Goal: Task Accomplishment & Management: Manage account settings

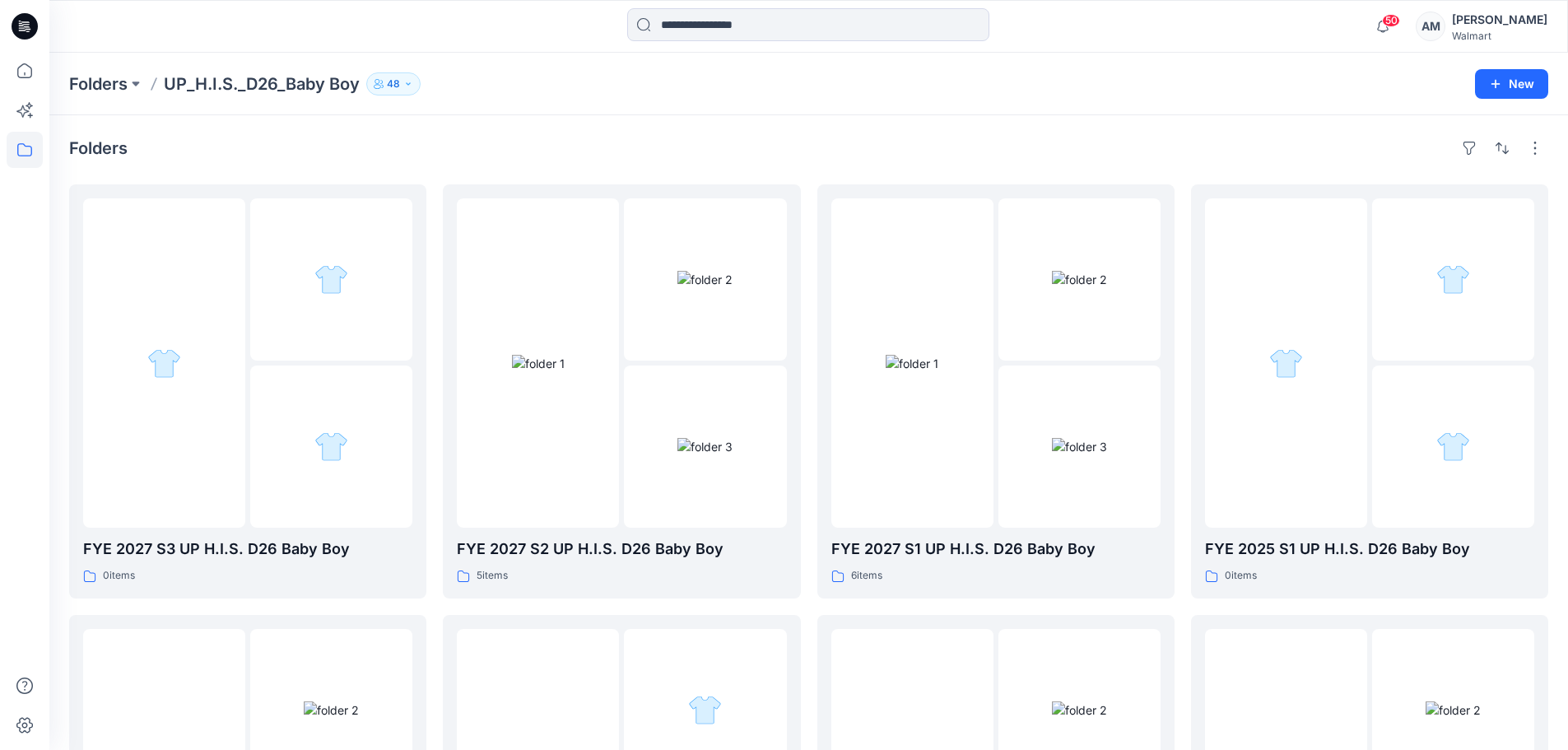
scroll to position [412, 0]
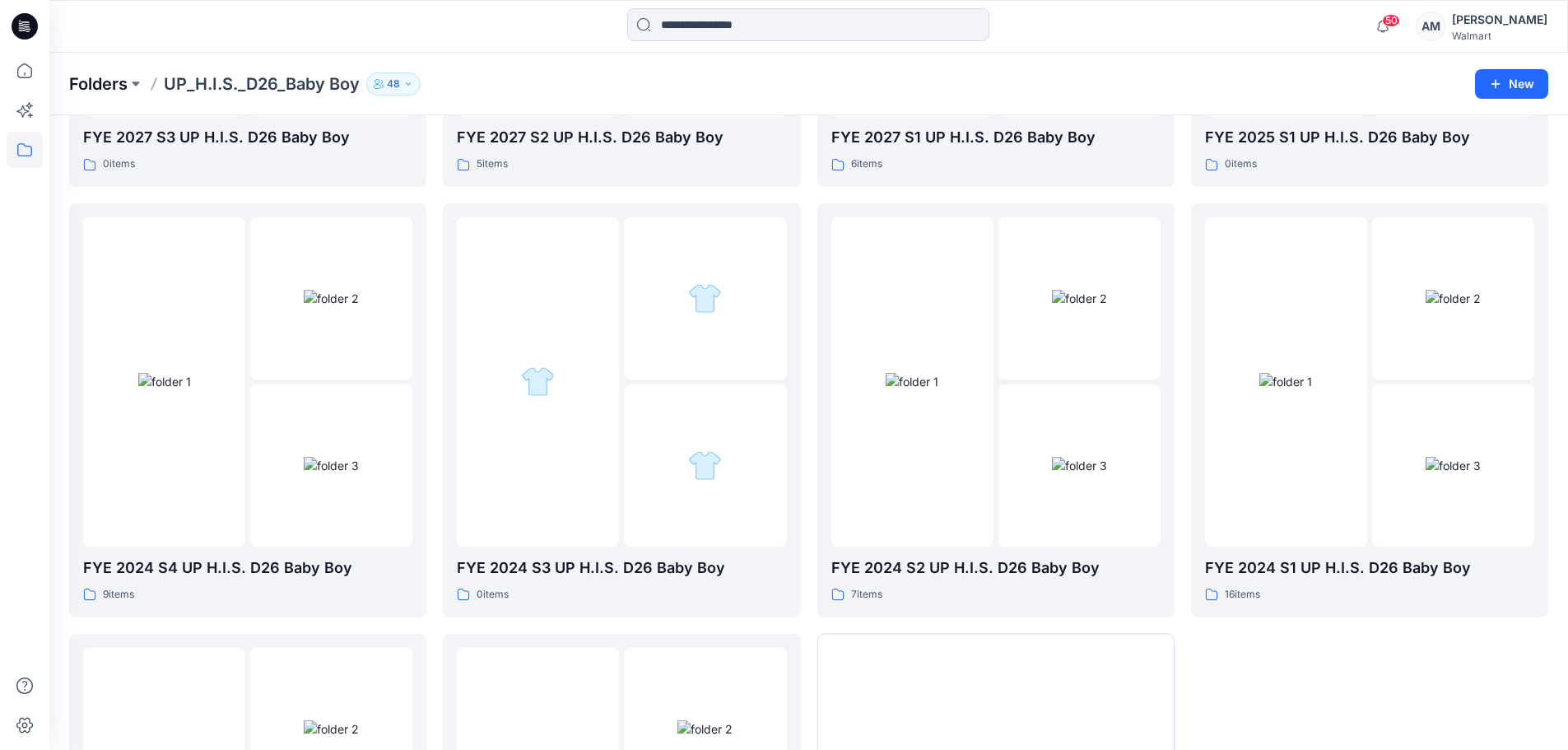
click at [124, 84] on p "Folders" at bounding box center [98, 84] width 58 height 23
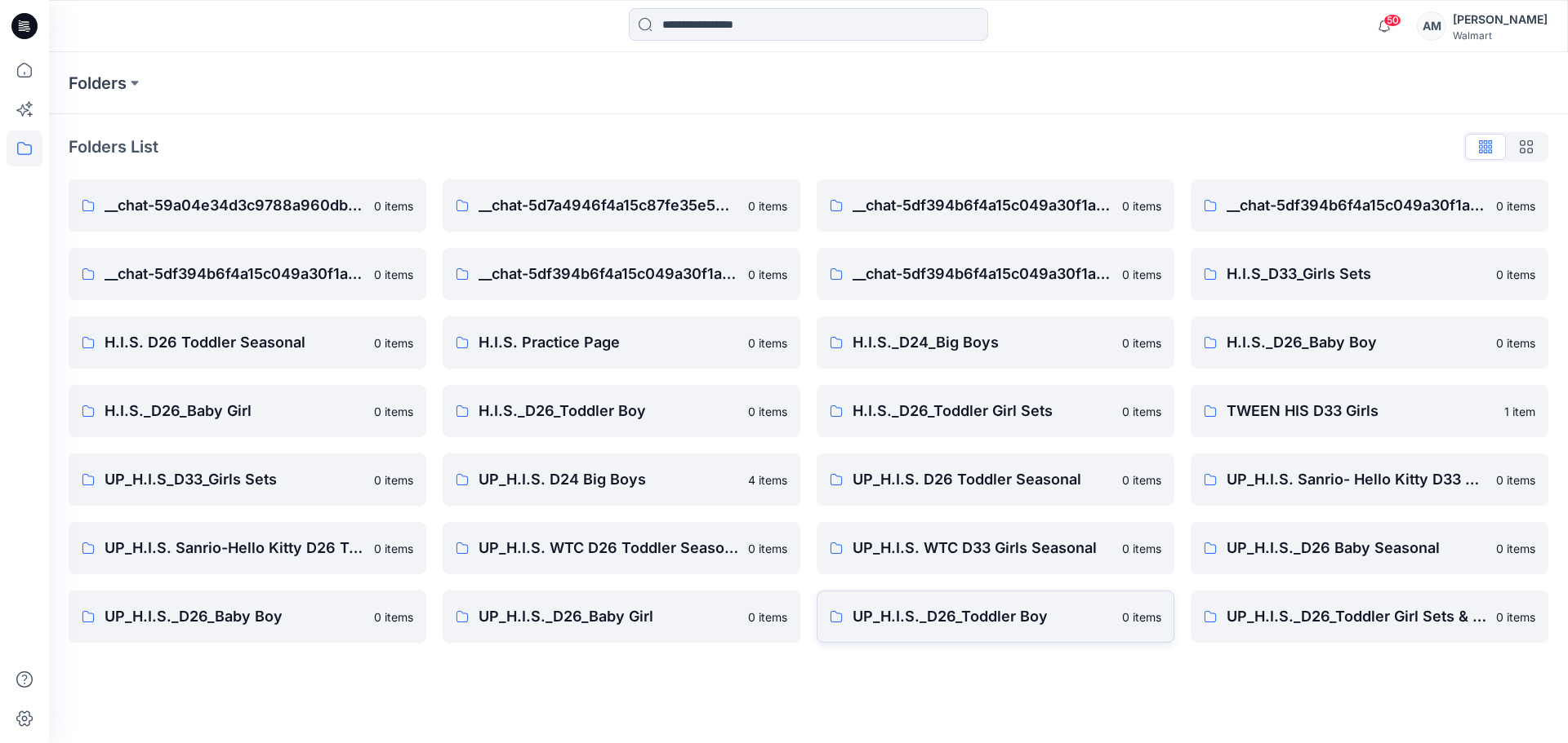
click at [1003, 613] on p "UP_H.I.S._D26_Toddler Boy" at bounding box center [982, 616] width 259 height 22
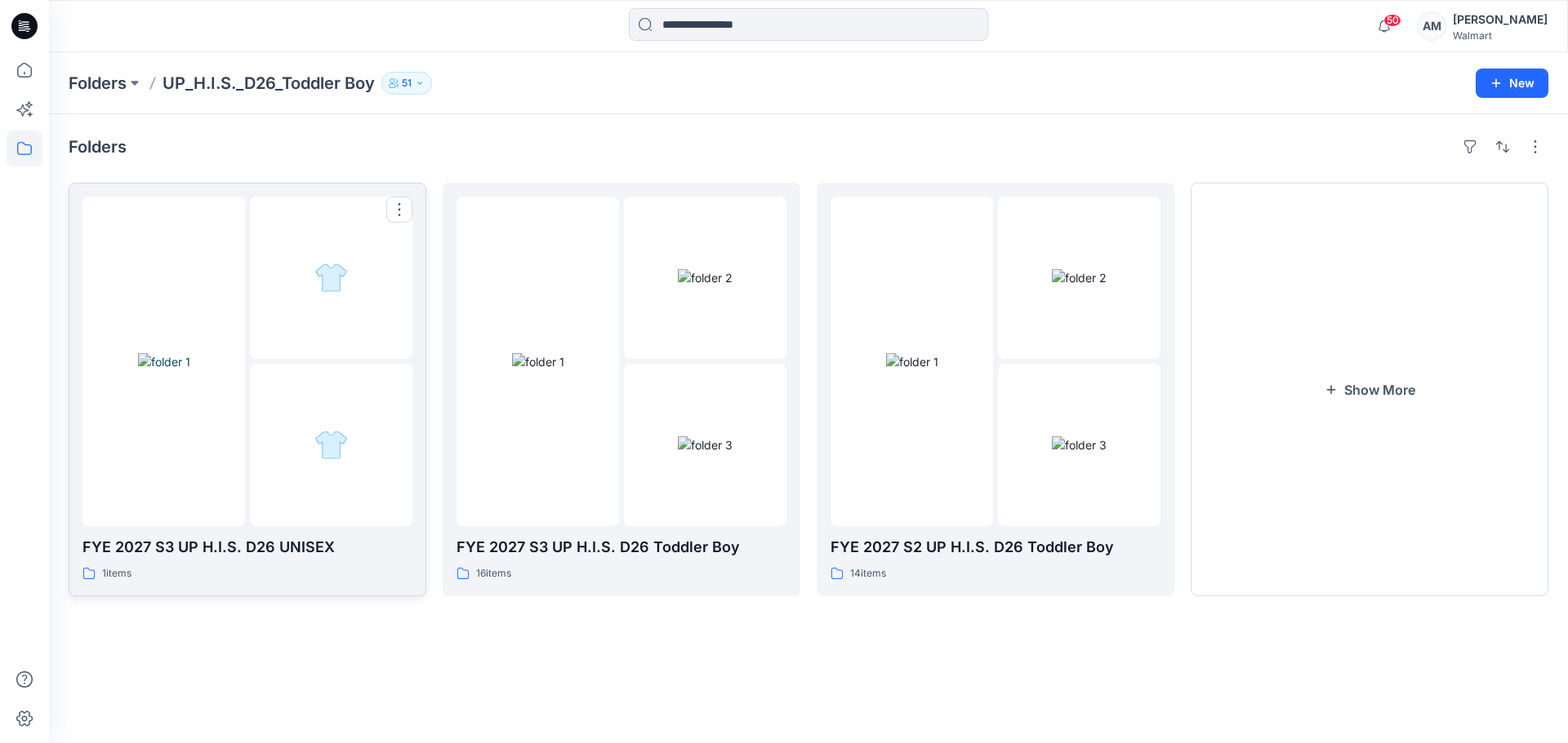
click at [319, 410] on div at bounding box center [331, 445] width 163 height 163
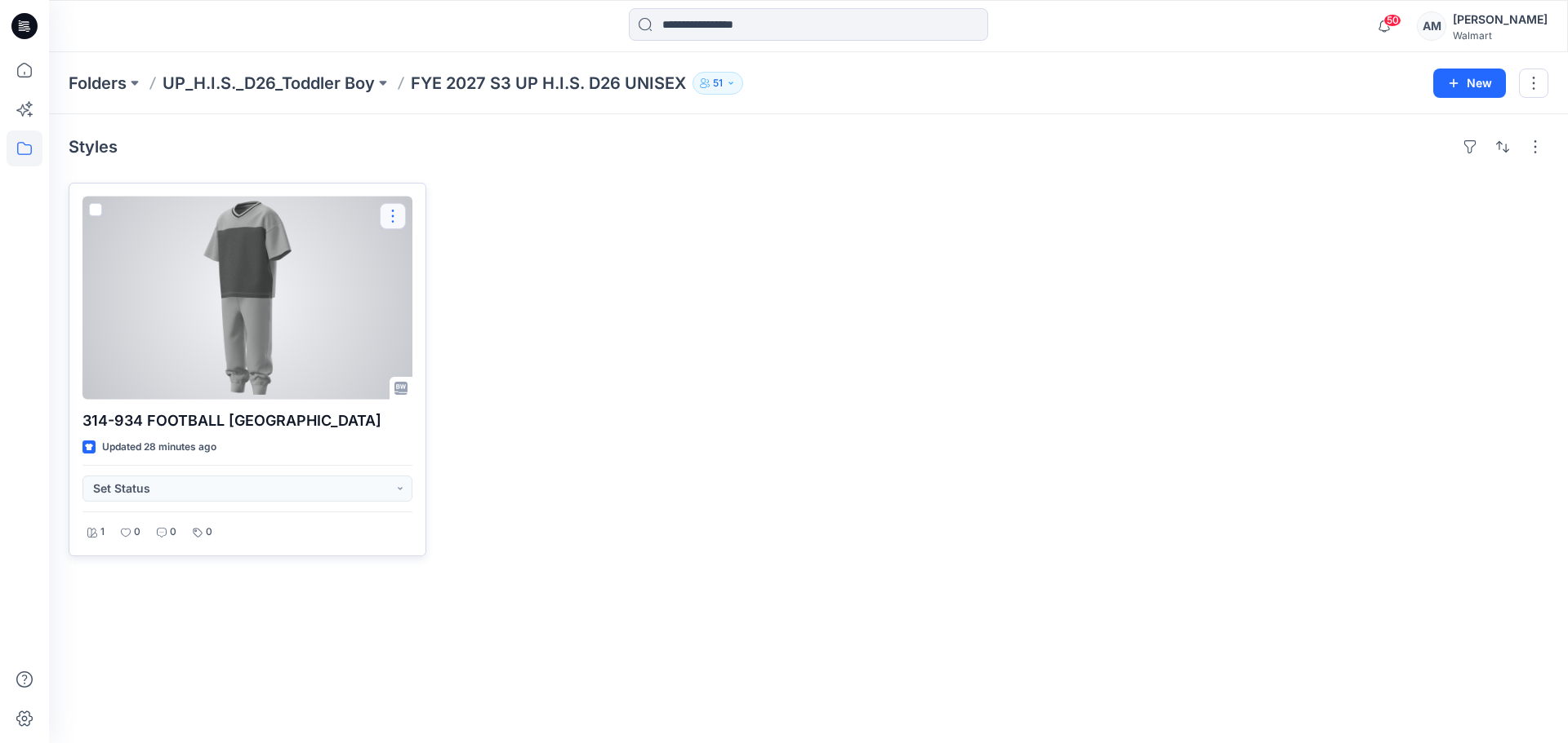
click at [396, 215] on button "button" at bounding box center [392, 216] width 26 height 26
click at [479, 314] on p "Duplicate to..." at bounding box center [449, 314] width 75 height 17
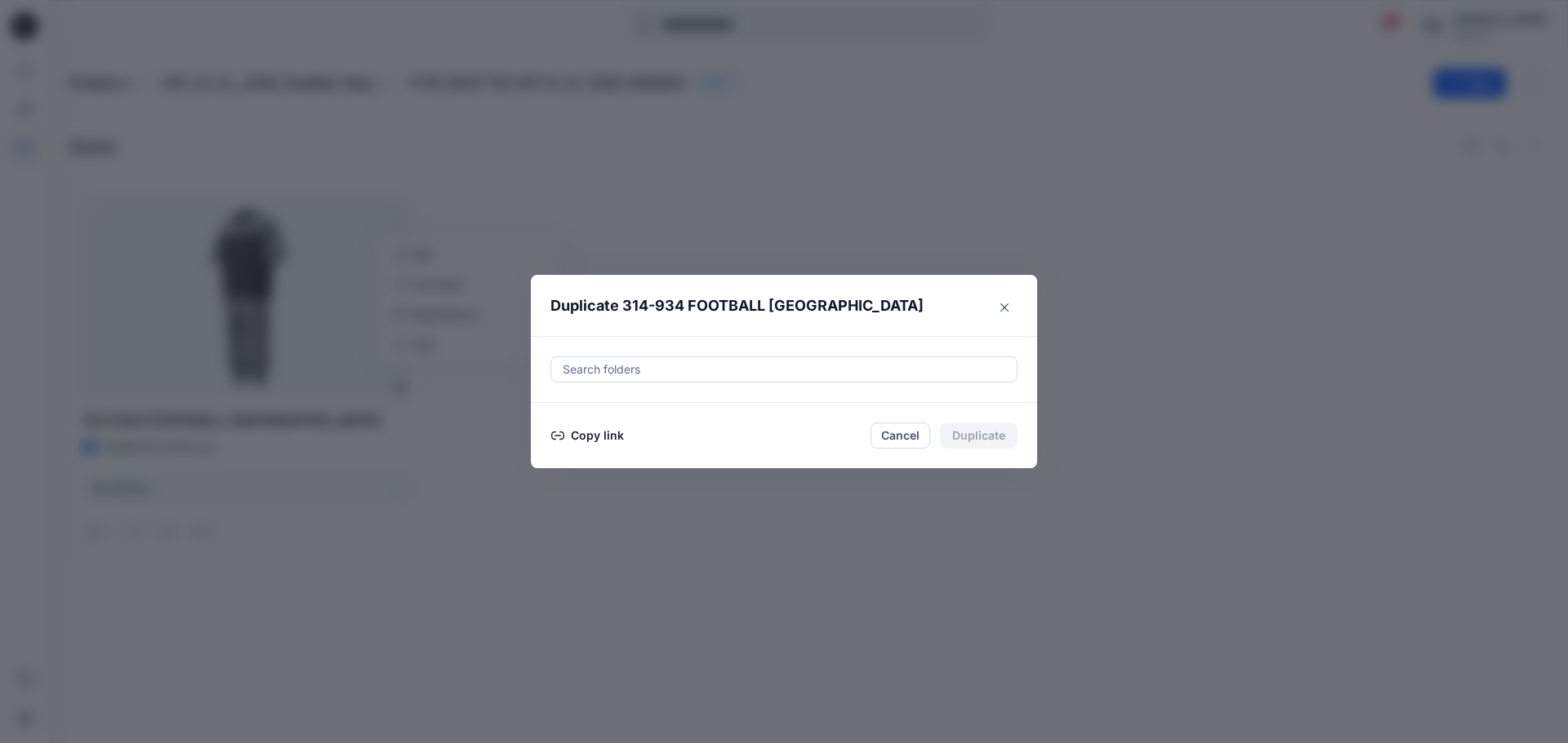
click at [648, 373] on div at bounding box center [783, 370] width 446 height 20
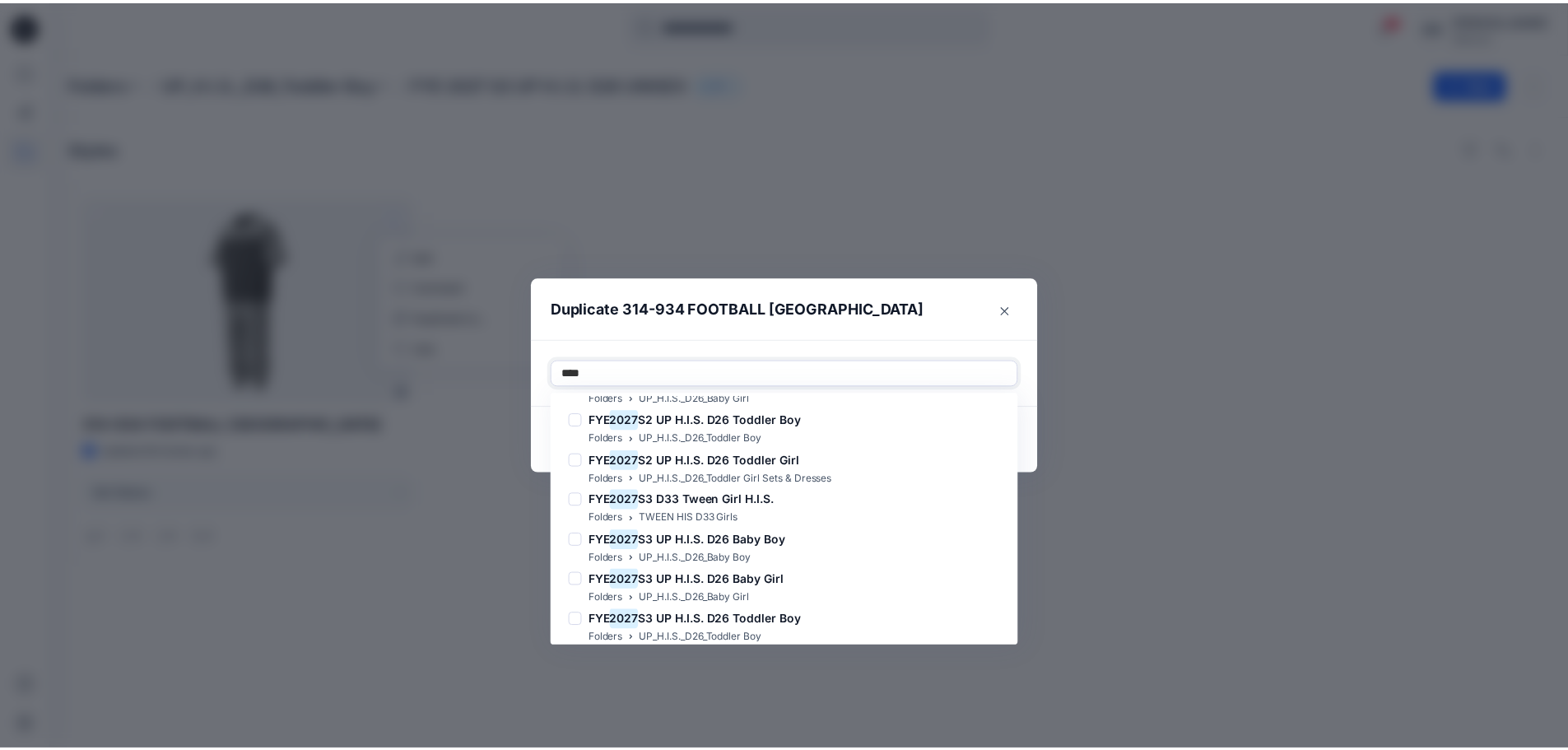
scroll to position [518, 0]
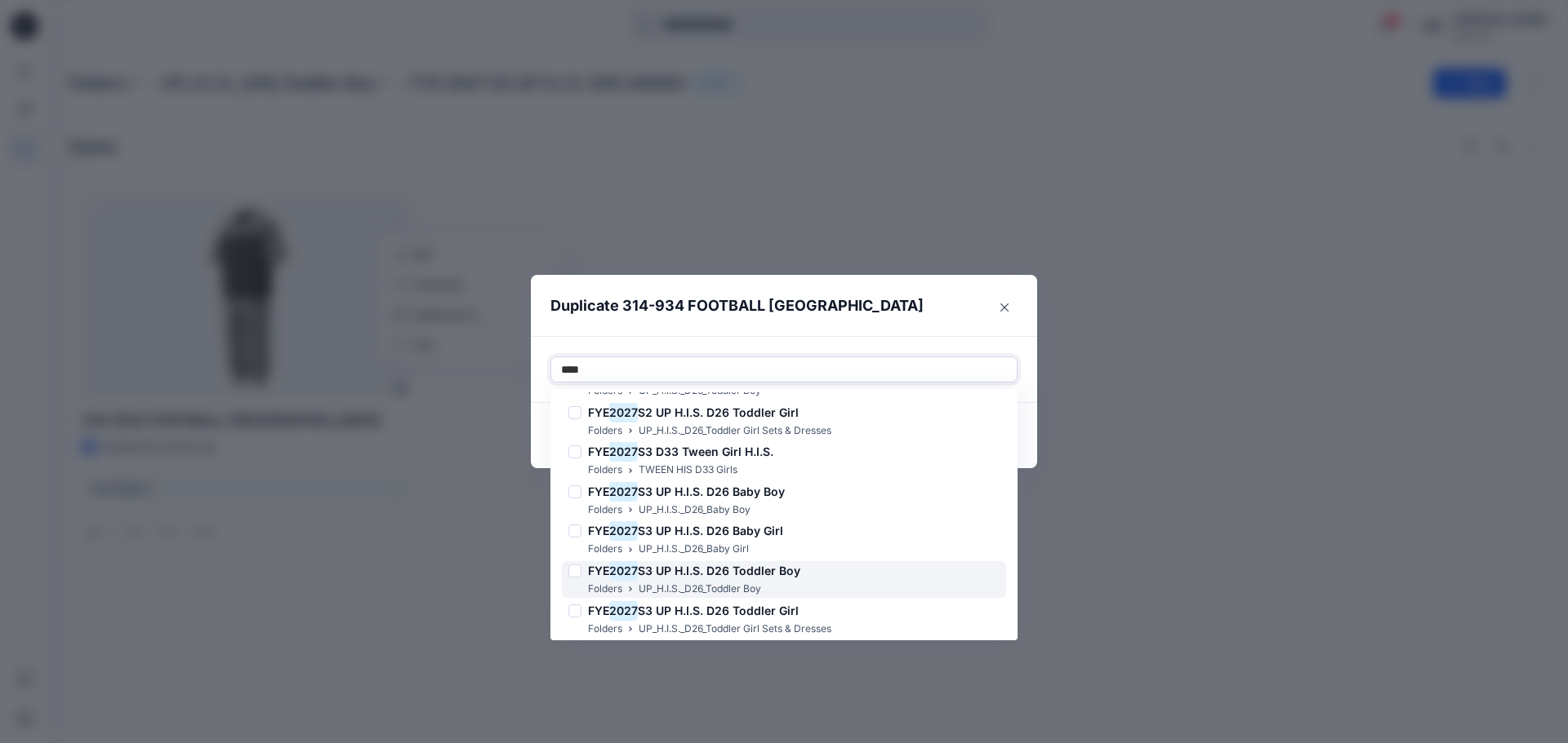
click at [741, 574] on span "S3 UP H.I.S. D26 Toddler Boy" at bounding box center [718, 570] width 163 height 13
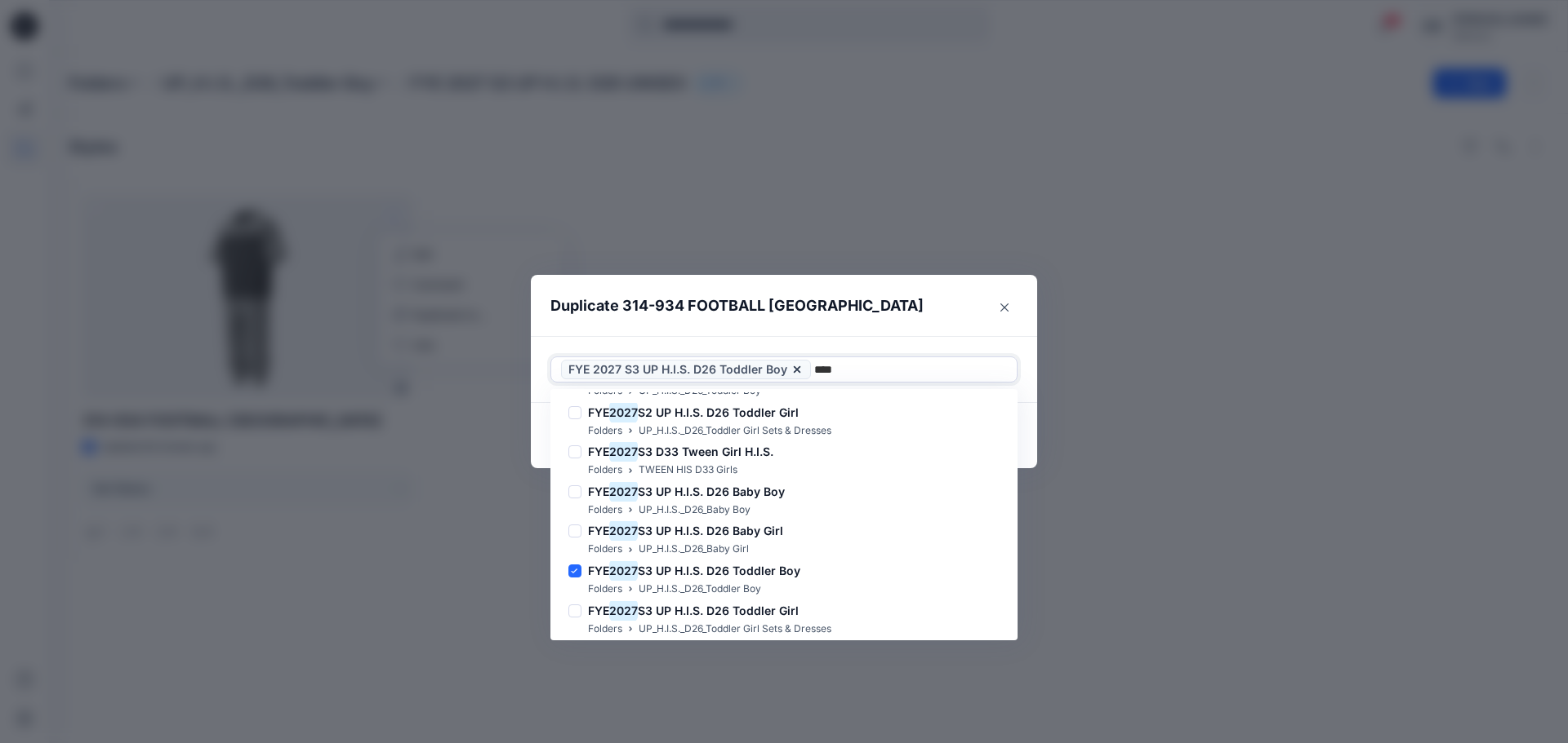
type input "****"
click at [929, 316] on header "Duplicate 314-934 FOOTBALL JERSEY" at bounding box center [768, 306] width 473 height 62
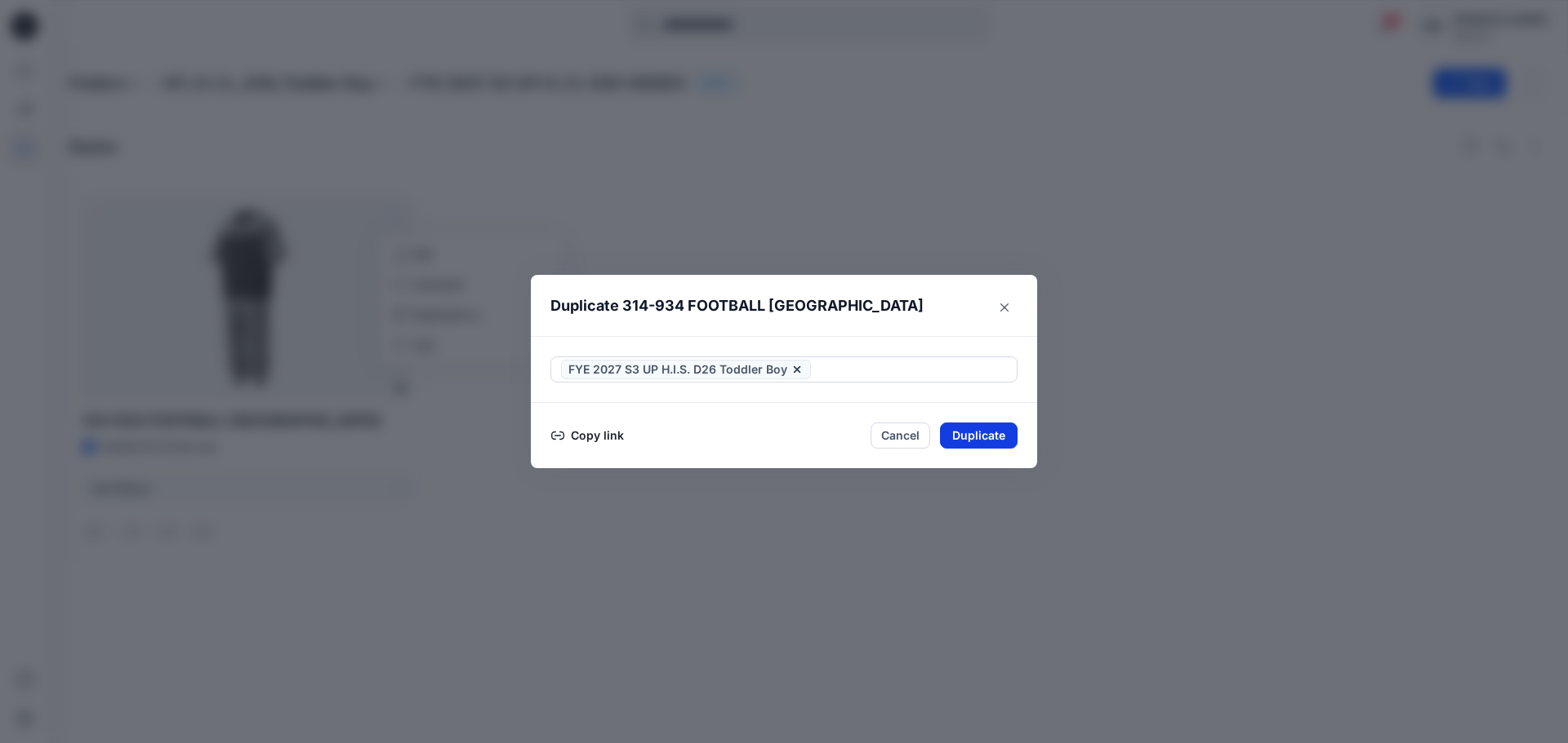
click at [971, 443] on button "Duplicate" at bounding box center [978, 435] width 77 height 26
click at [971, 429] on button "Close" at bounding box center [990, 436] width 53 height 26
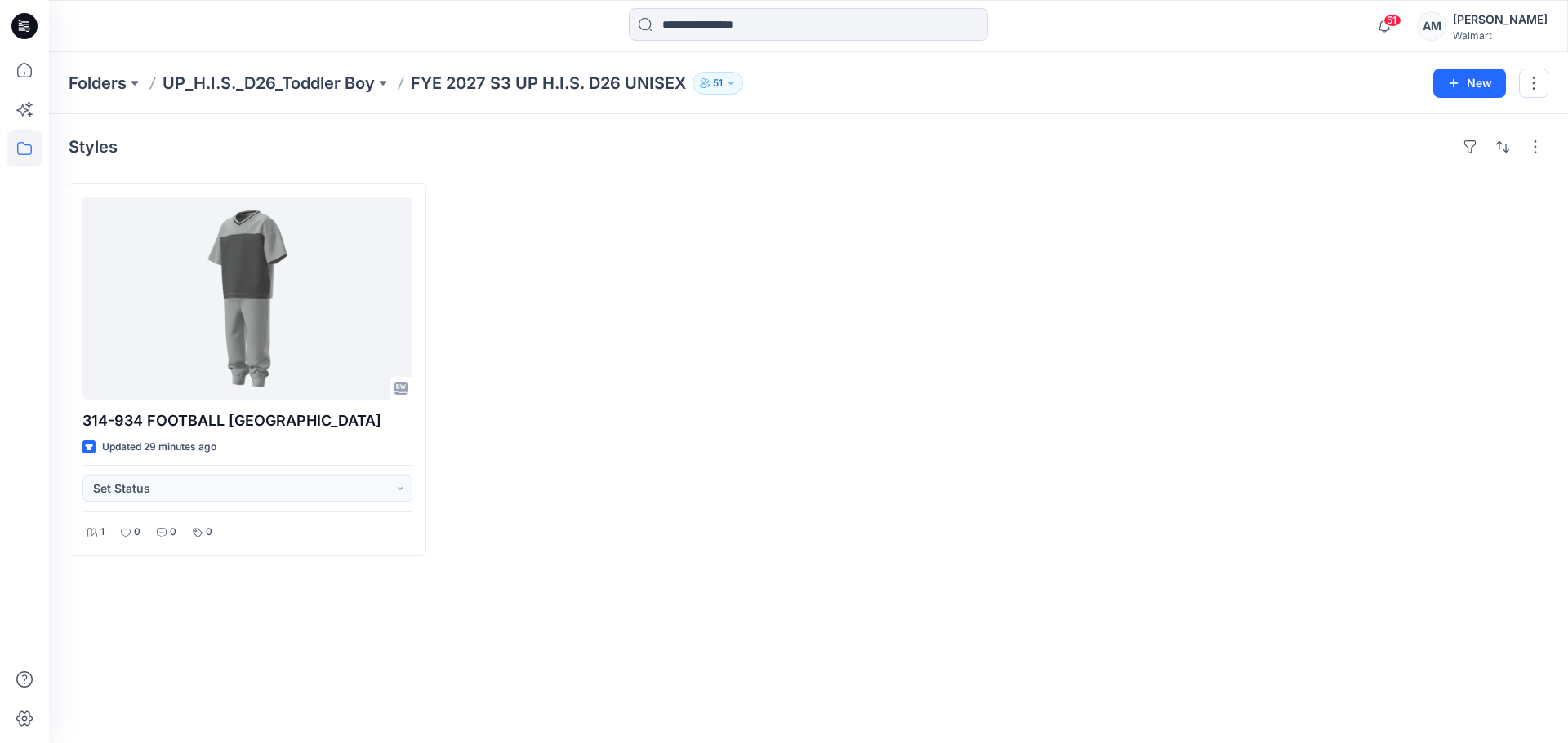
click at [282, 83] on p "UP_H.I.S._D26_Toddler Boy" at bounding box center [269, 83] width 212 height 22
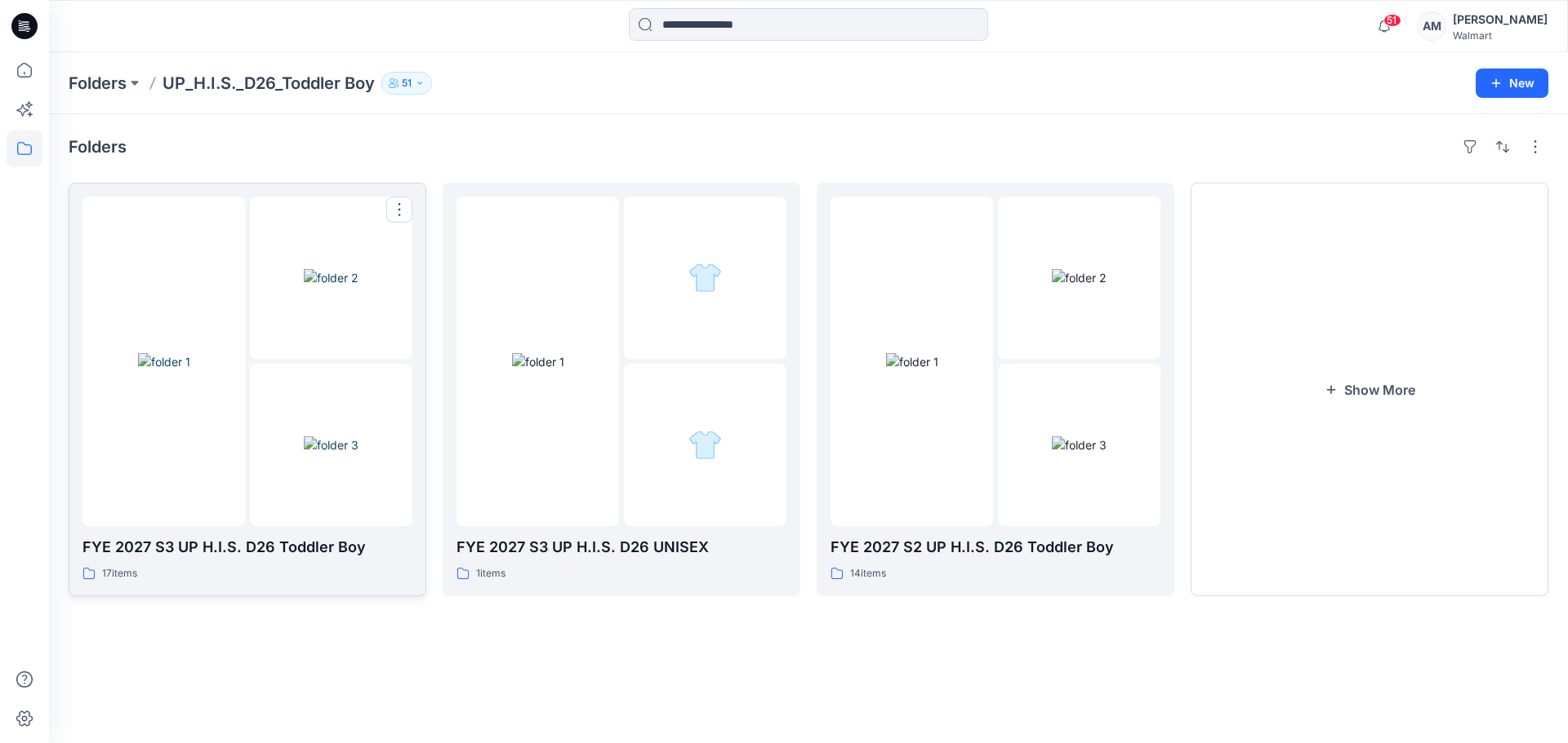
click at [303, 436] on img at bounding box center [330, 444] width 55 height 17
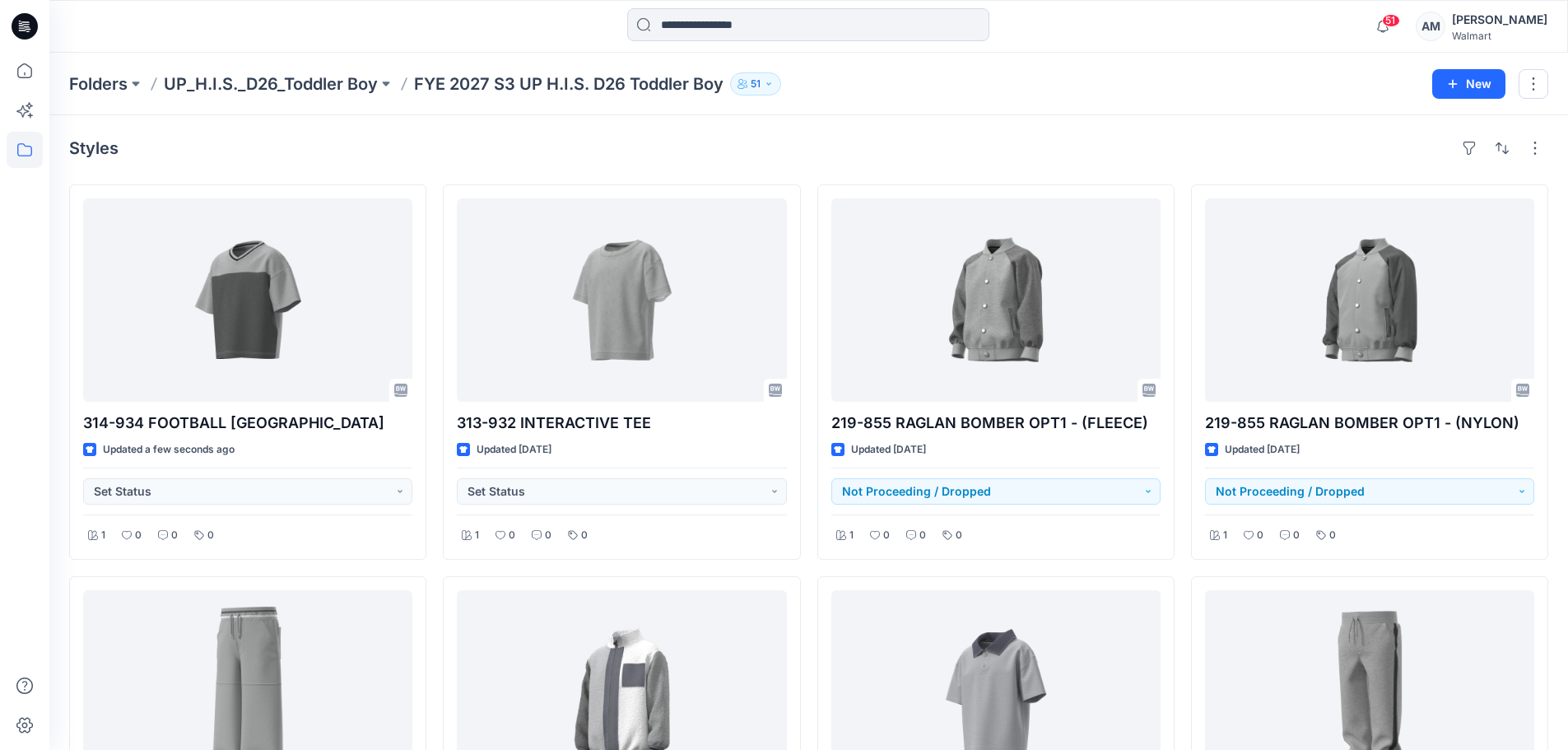
click at [352, 78] on p "UP_H.I.S._D26_Toddler Boy" at bounding box center [271, 84] width 214 height 23
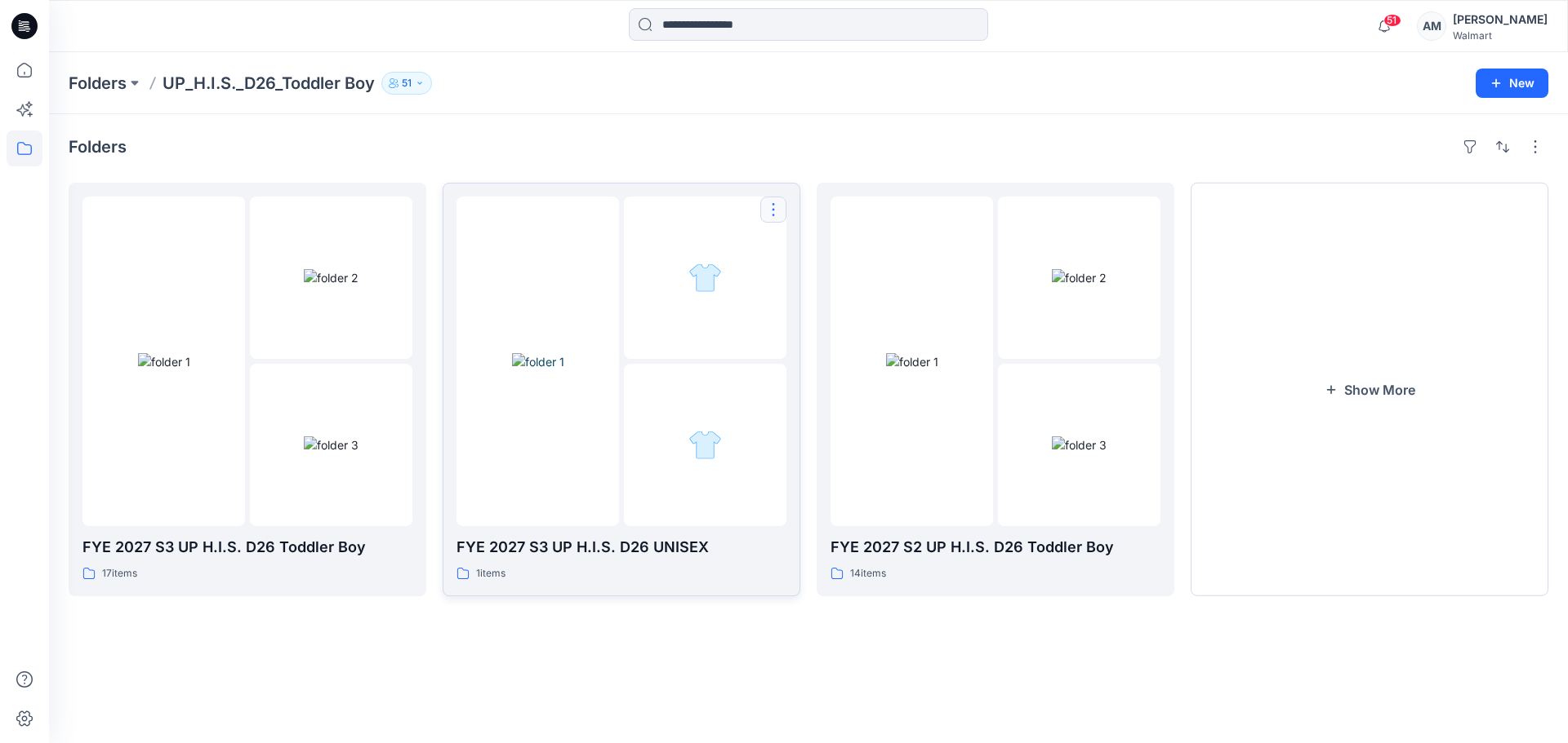
click at [779, 205] on button "button" at bounding box center [772, 210] width 26 height 26
click at [564, 354] on img at bounding box center [538, 362] width 52 height 17
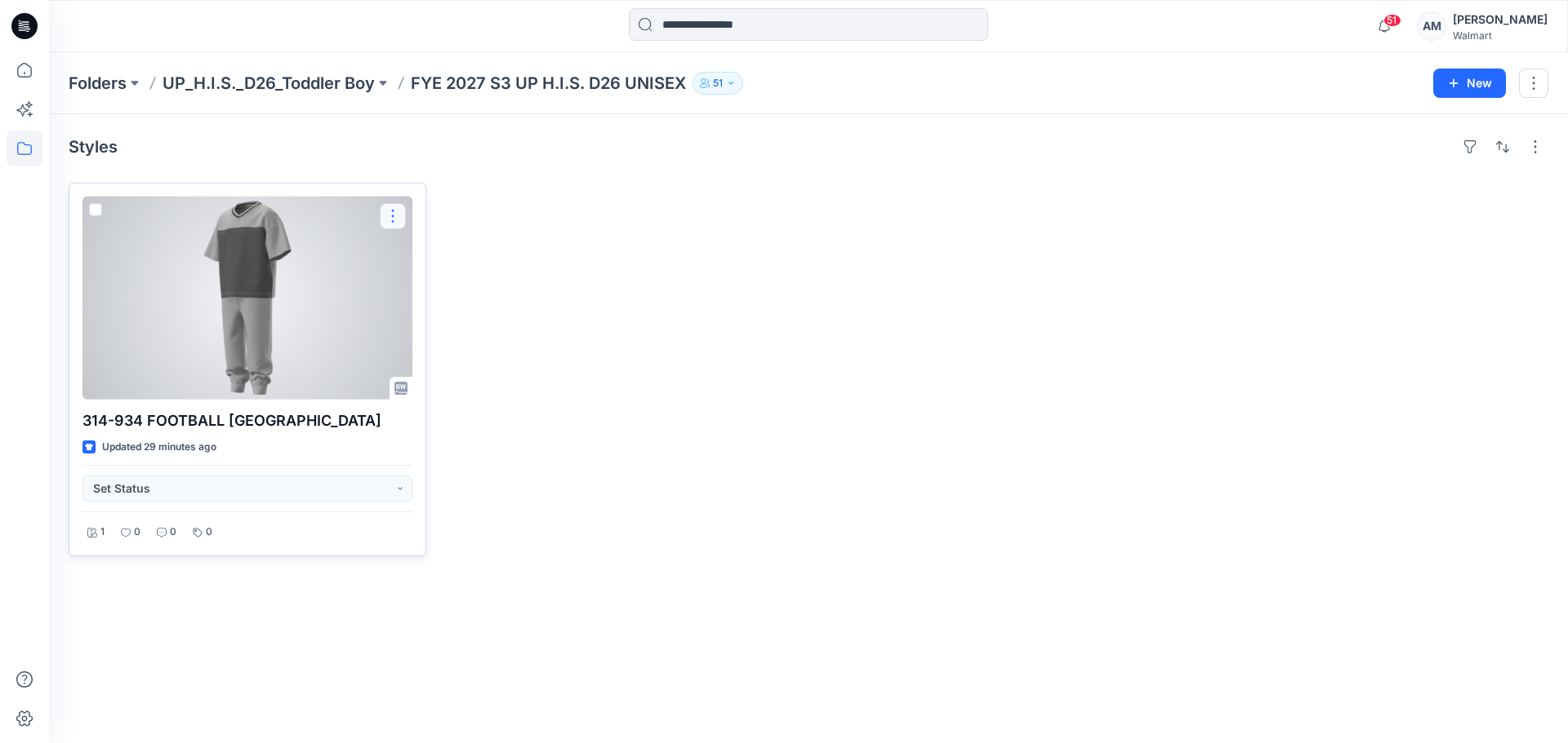
click at [392, 215] on button "button" at bounding box center [392, 216] width 26 height 26
click at [444, 257] on button "Edit" at bounding box center [471, 255] width 176 height 31
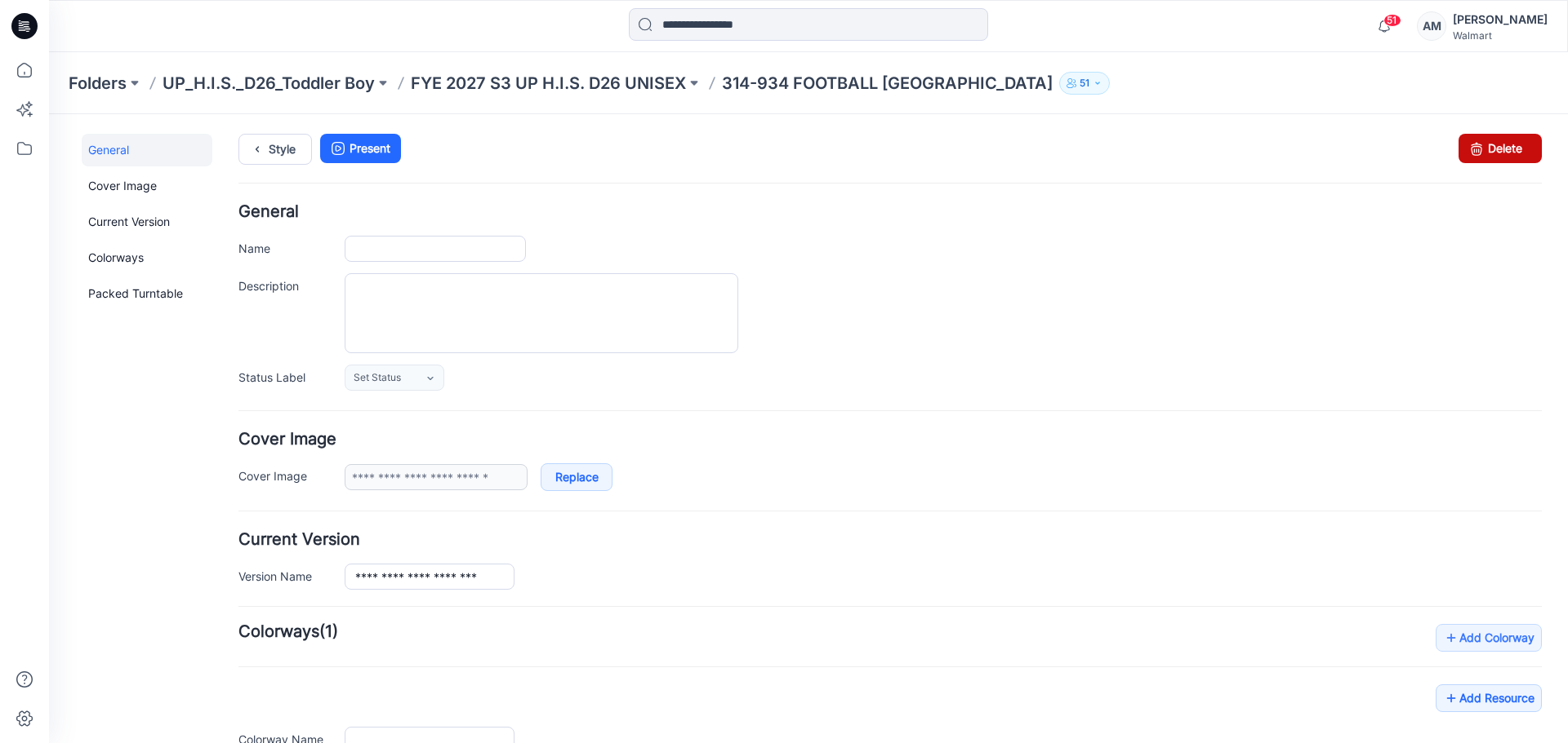
type input "**********"
click at [1498, 154] on link "Delete" at bounding box center [1500, 148] width 84 height 30
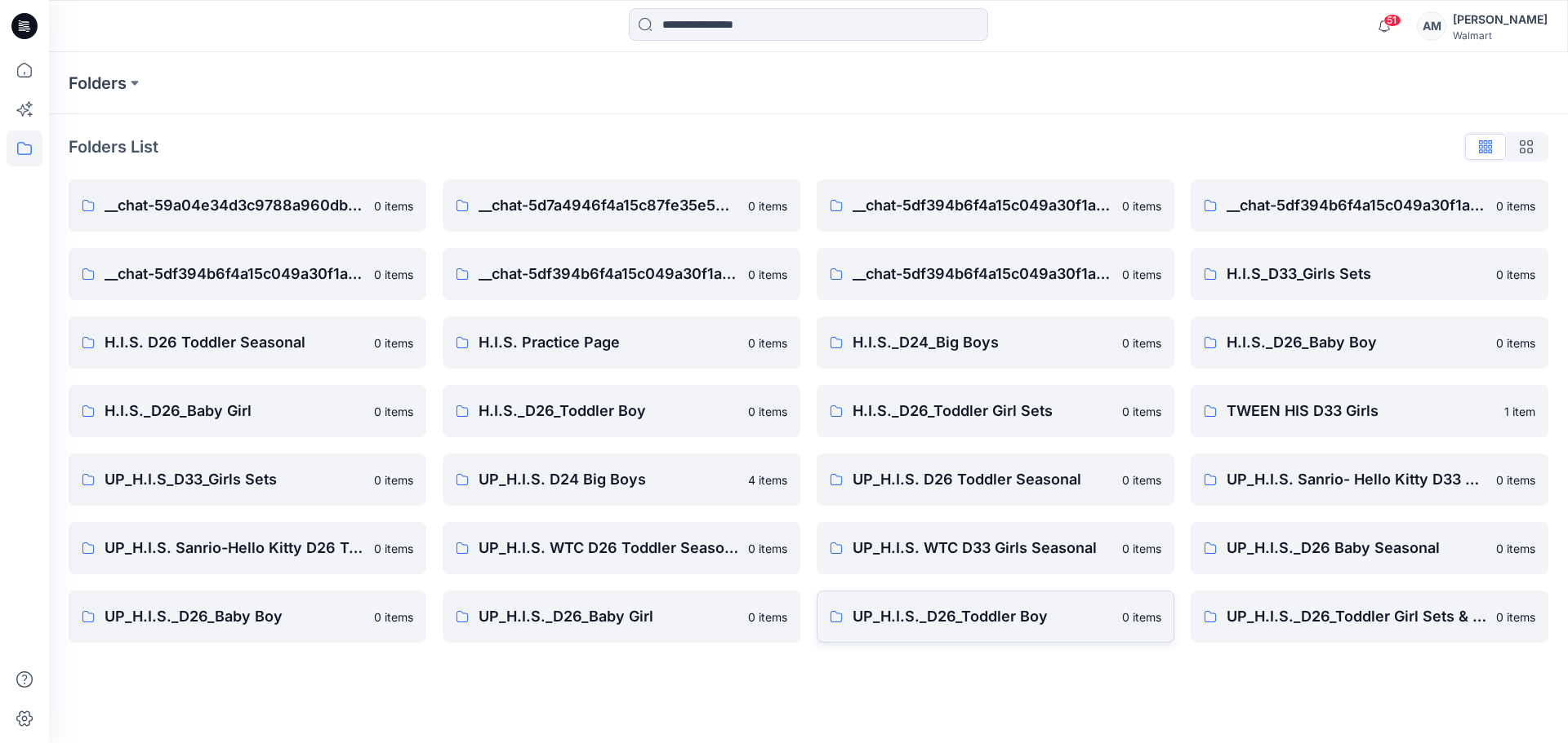
click at [1017, 618] on p "UP_H.I.S._D26_Toddler Boy" at bounding box center [982, 616] width 259 height 22
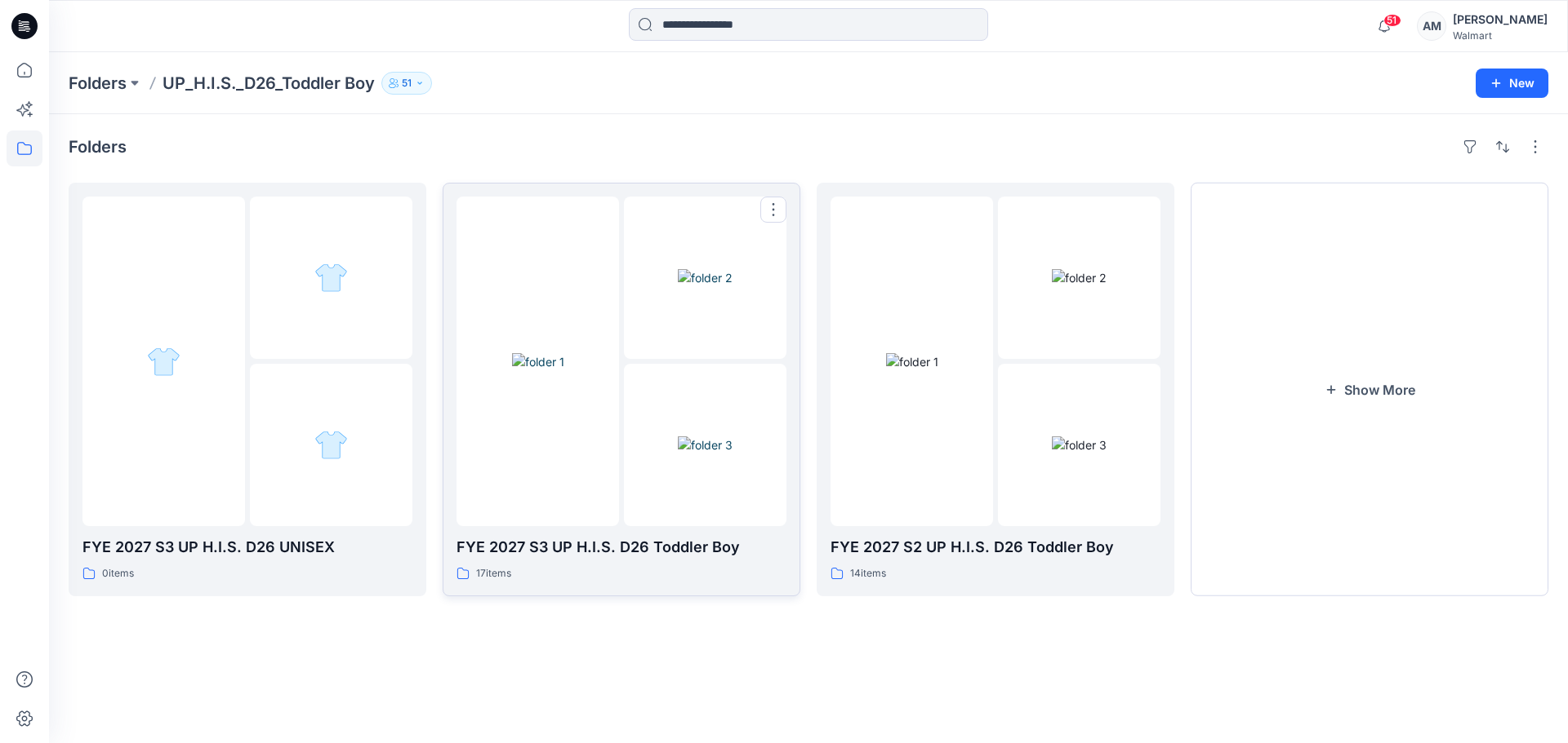
click at [564, 357] on img at bounding box center [538, 362] width 52 height 17
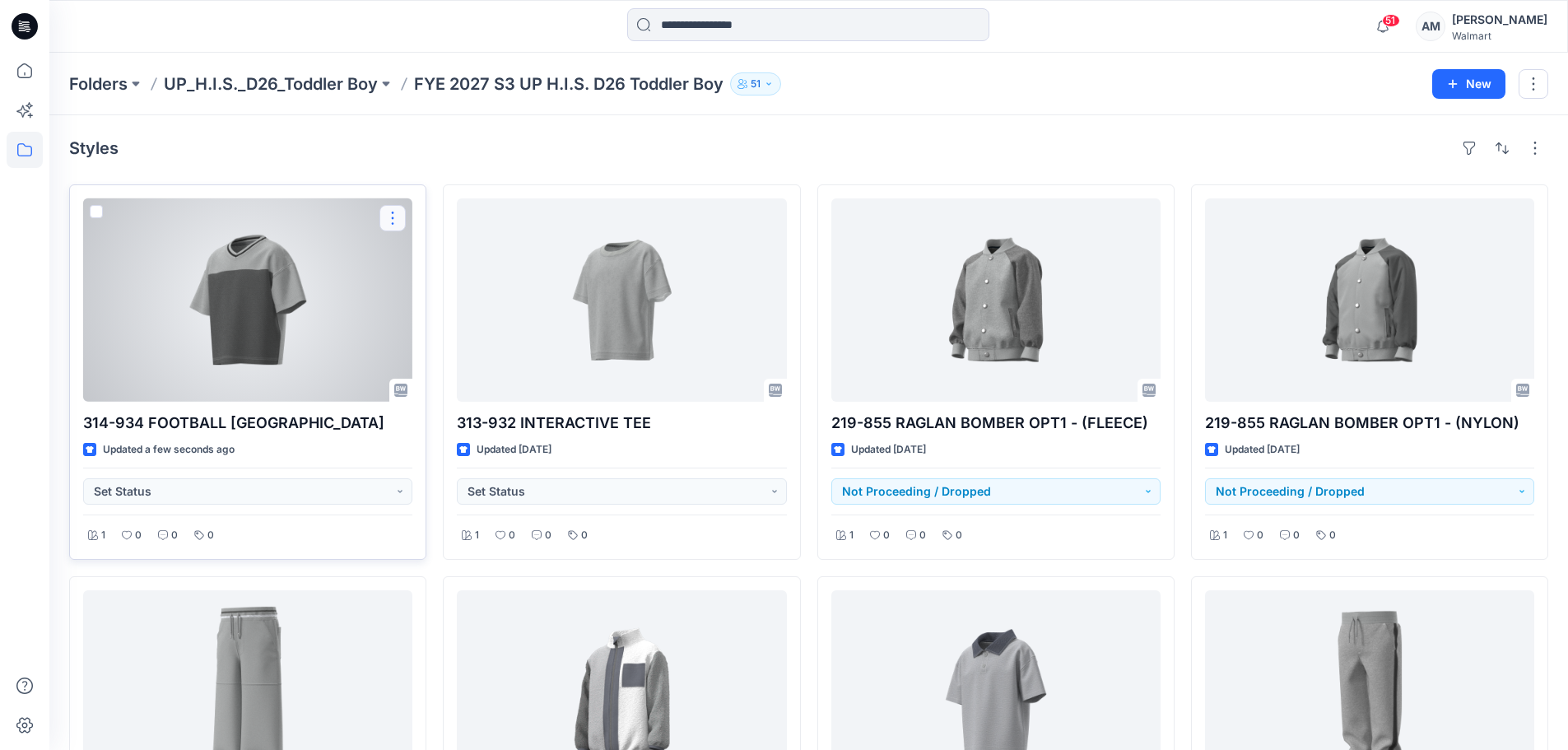
click at [391, 216] on button "button" at bounding box center [392, 218] width 26 height 26
click at [417, 262] on p "Edit" at bounding box center [422, 256] width 21 height 17
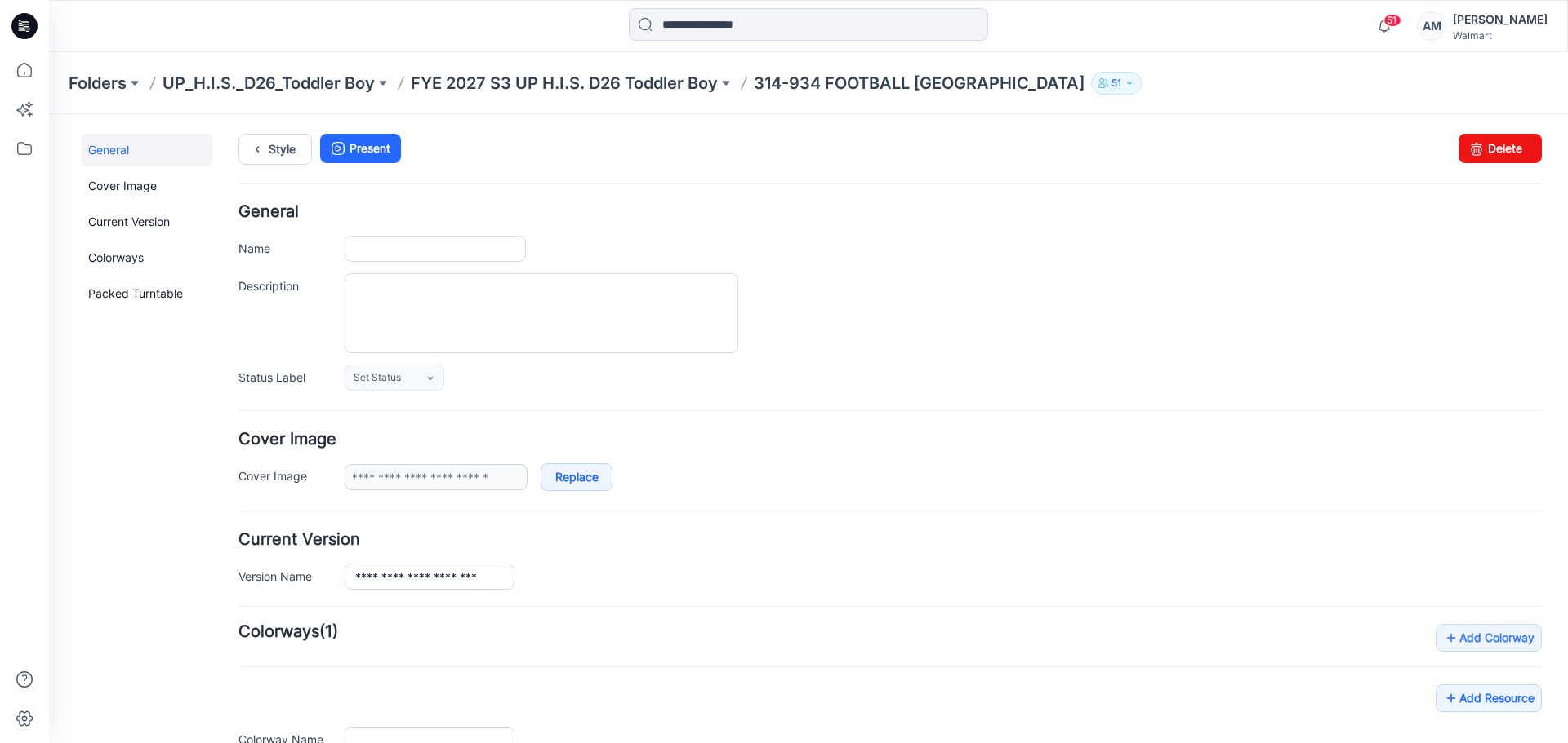
type input "**********"
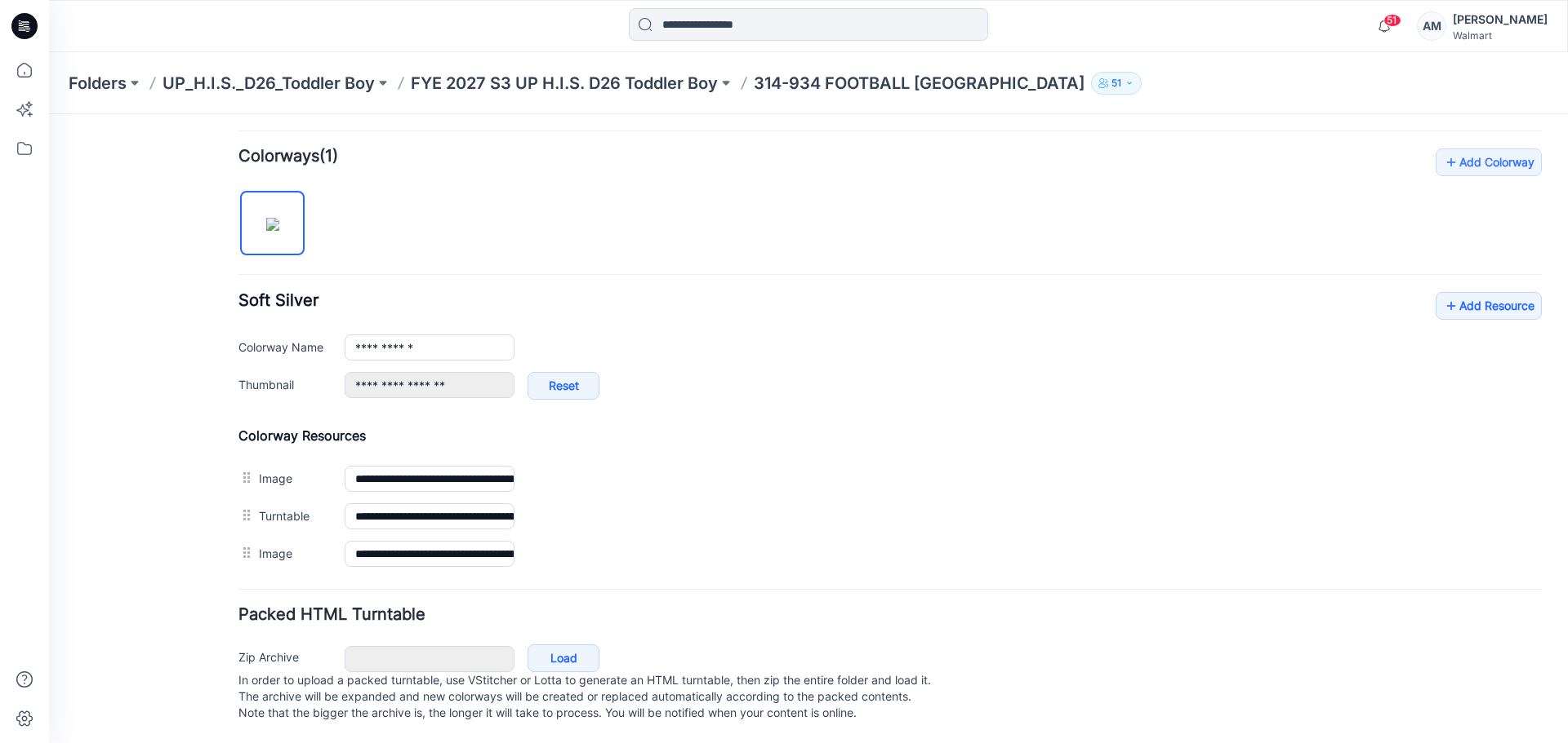
scroll to position [408, 0]
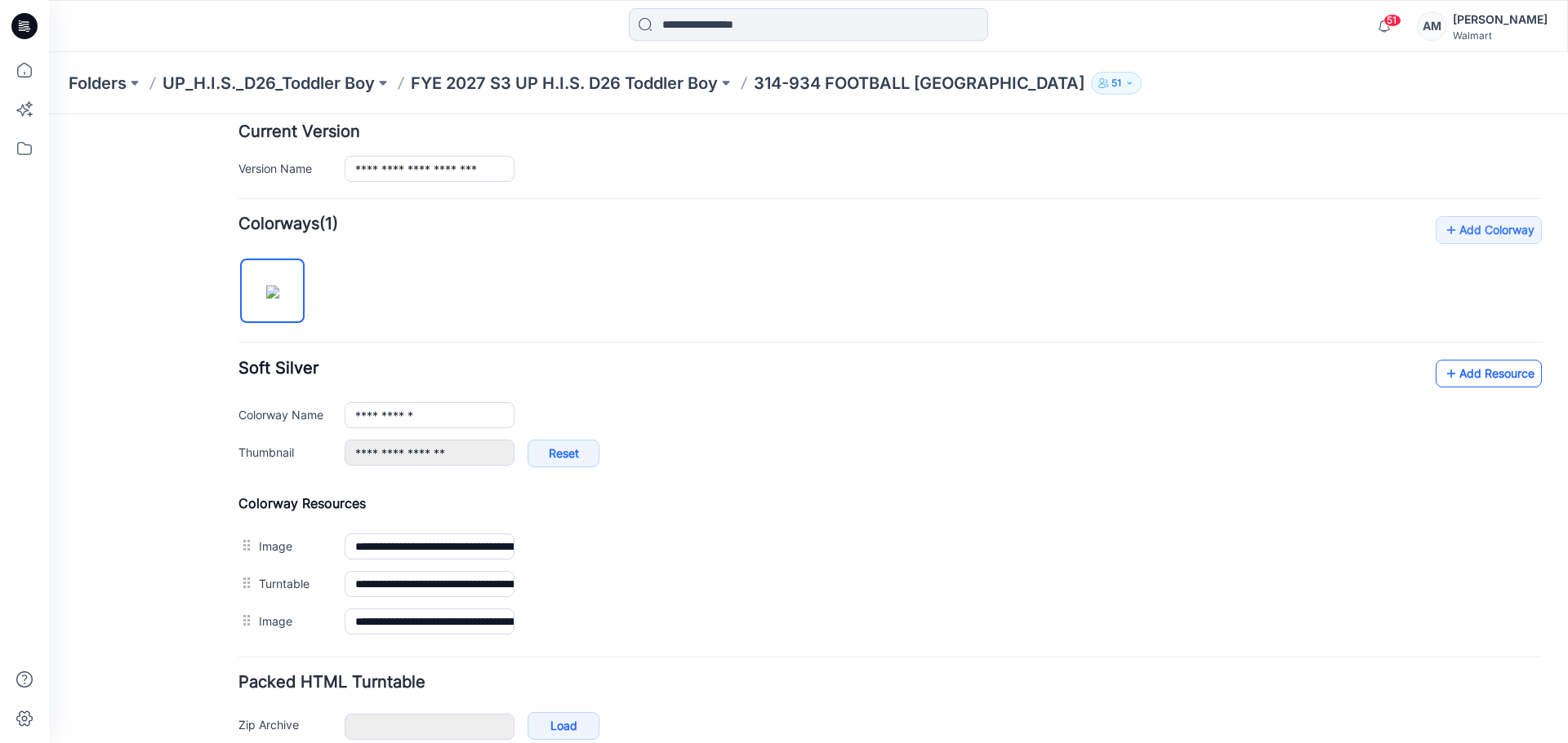
click at [1494, 367] on link "Add Resource" at bounding box center [1489, 373] width 106 height 28
click at [608, 247] on div "**********" at bounding box center [890, 428] width 1303 height 425
drag, startPoint x: 1476, startPoint y: 393, endPoint x: 1486, endPoint y: 386, distance: 12.2
click at [1477, 392] on div "**********" at bounding box center [890, 422] width 1303 height 124
drag, startPoint x: 1473, startPoint y: 391, endPoint x: 1491, endPoint y: 373, distance: 25.5
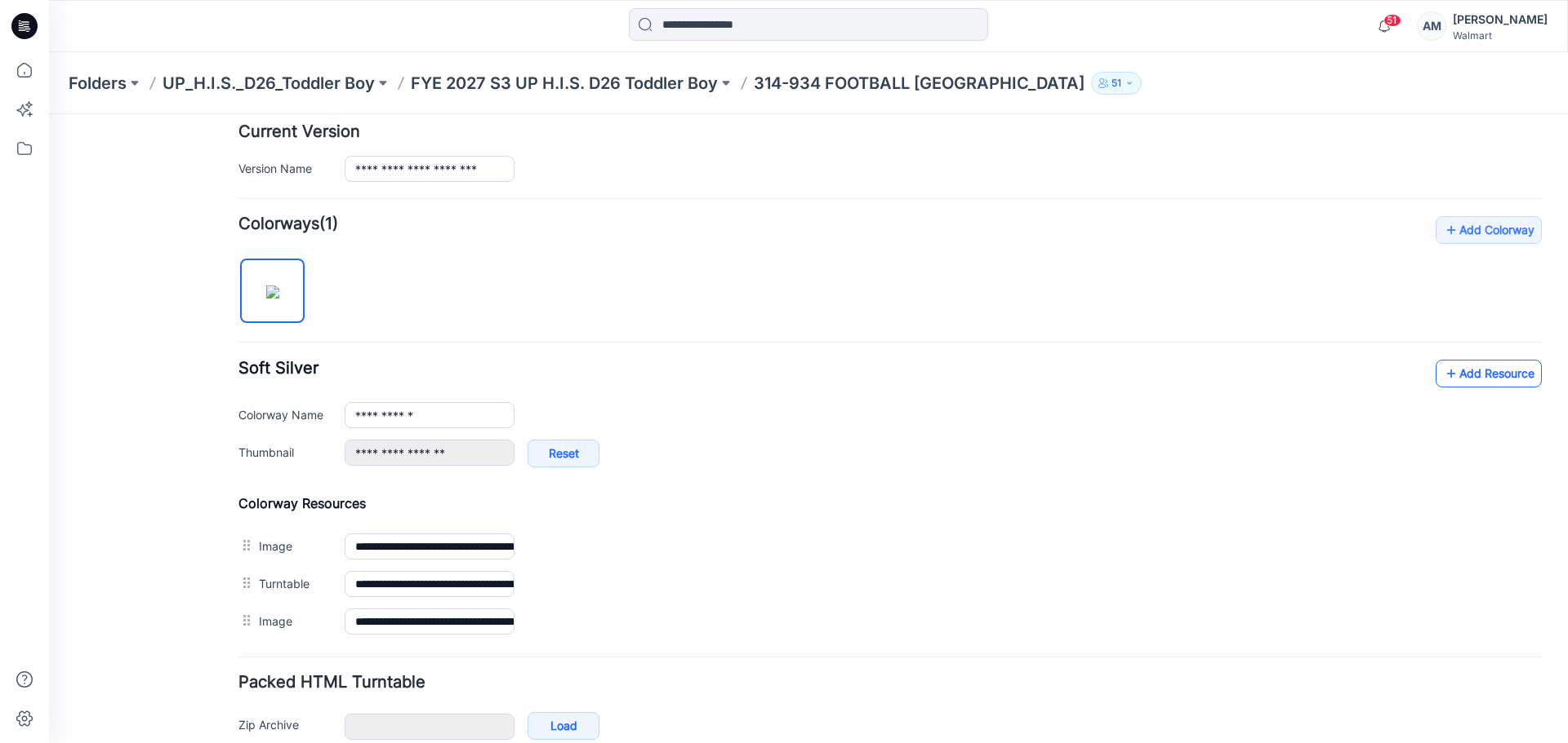
click at [1473, 391] on div "**********" at bounding box center [890, 422] width 1303 height 124
click at [1495, 364] on link "Add Resource" at bounding box center [1489, 373] width 106 height 28
click at [1481, 370] on link "Add Resource" at bounding box center [1489, 373] width 106 height 28
click at [893, 341] on div "**********" at bounding box center [890, 446] width 1303 height 461
click at [1460, 365] on link "Add Resource" at bounding box center [1489, 373] width 106 height 28
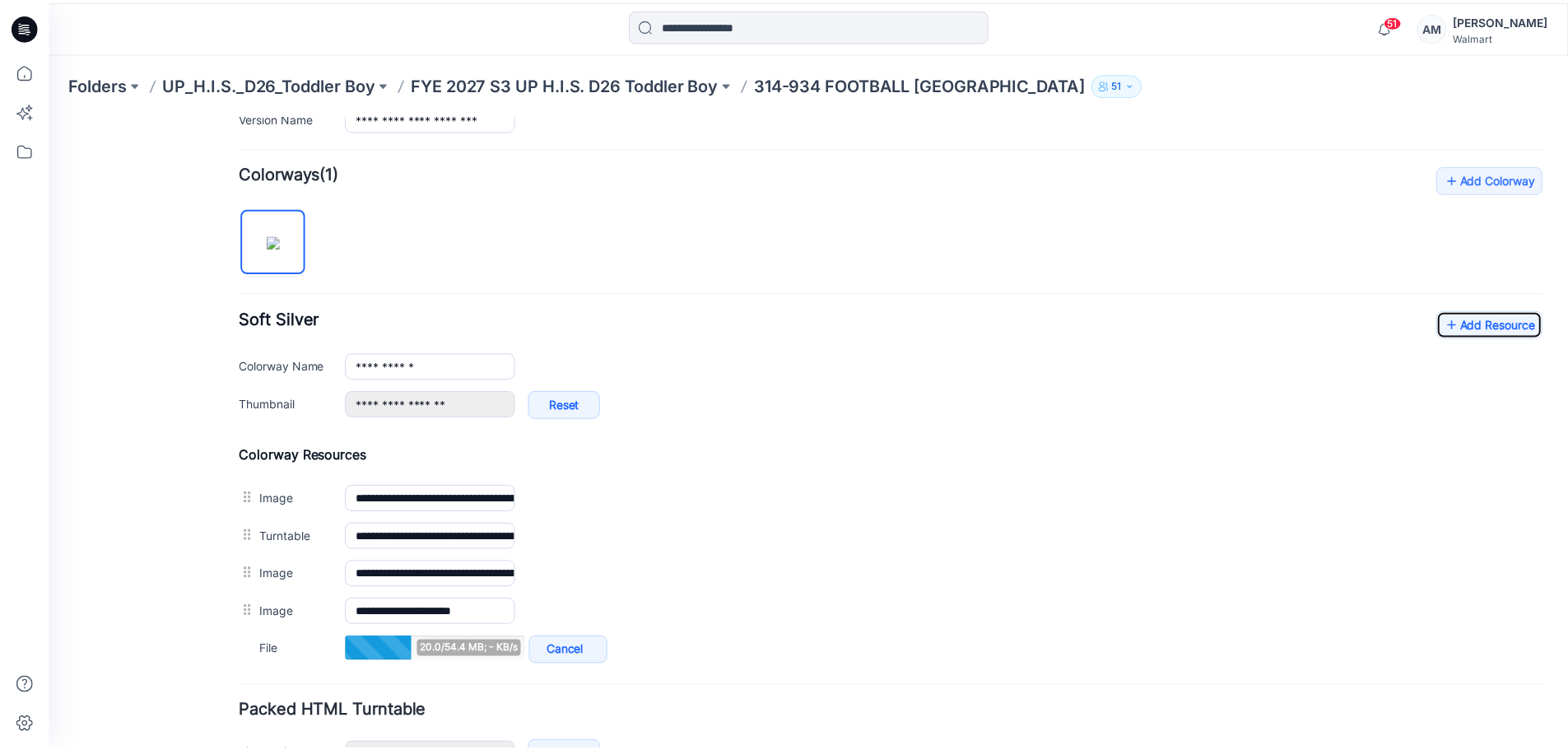
scroll to position [494, 0]
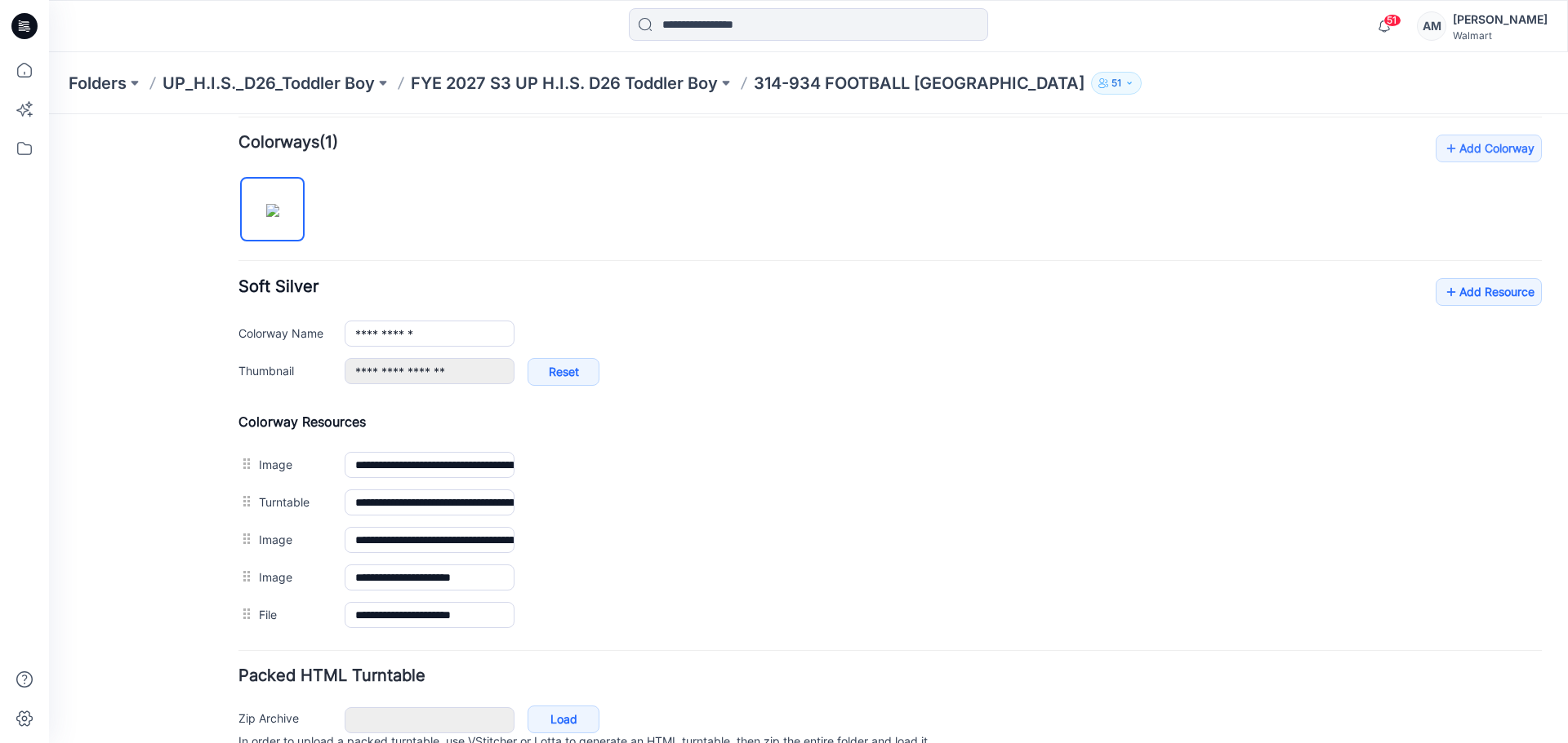
click at [672, 178] on div "**********" at bounding box center [890, 384] width 1303 height 499
click at [624, 75] on p "FYE 2027 S3 UP H.I.S. D26 Toddler Boy" at bounding box center [563, 83] width 307 height 22
